Goal: Transaction & Acquisition: Purchase product/service

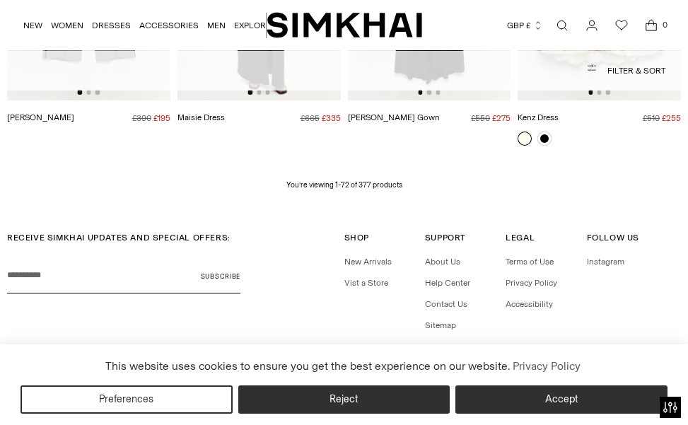
scroll to position [5662, 0]
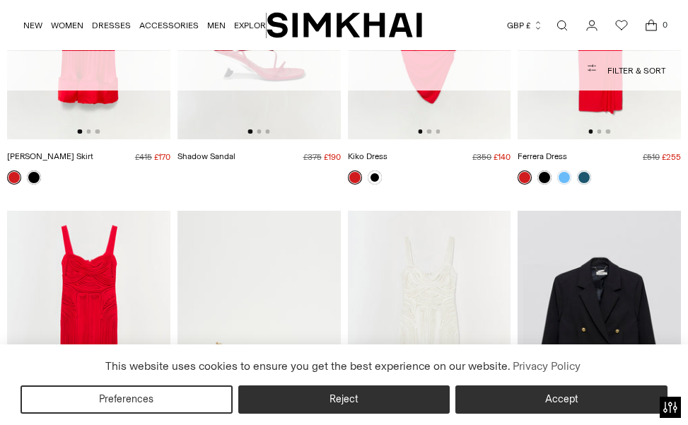
scroll to position [3766, 0]
